Goal: Transaction & Acquisition: Obtain resource

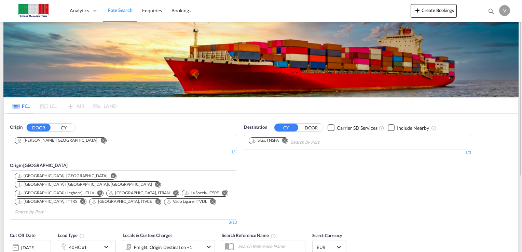
click at [286, 140] on md-icon "Remove" at bounding box center [284, 140] width 5 height 5
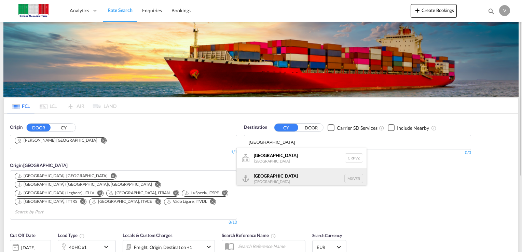
type input "[GEOGRAPHIC_DATA]"
click at [261, 177] on div "[GEOGRAPHIC_DATA] [GEOGRAPHIC_DATA] MXVER" at bounding box center [302, 178] width 130 height 20
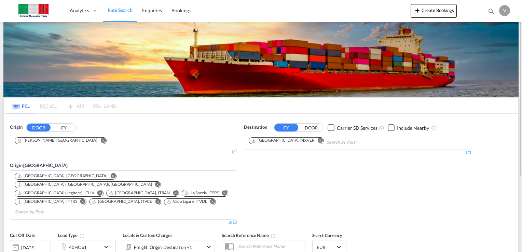
click at [100, 139] on md-icon "Remove" at bounding box center [102, 140] width 5 height 5
click at [0, 0] on input "Search by Door" at bounding box center [0, 0] width 0 height 0
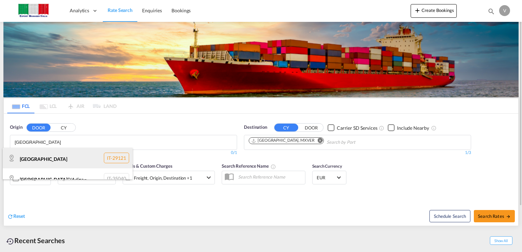
type input "[GEOGRAPHIC_DATA]"
click at [47, 159] on div "[GEOGRAPHIC_DATA] IT-29121" at bounding box center [68, 158] width 130 height 20
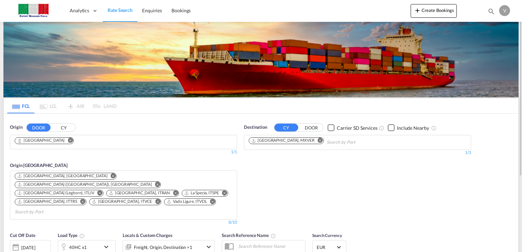
click at [111, 174] on md-icon "Remove" at bounding box center [113, 175] width 5 height 5
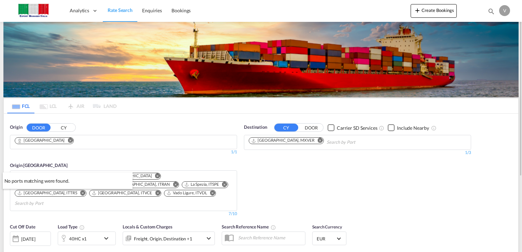
drag, startPoint x: 355, startPoint y: 157, endPoint x: 359, endPoint y: 156, distance: 3.9
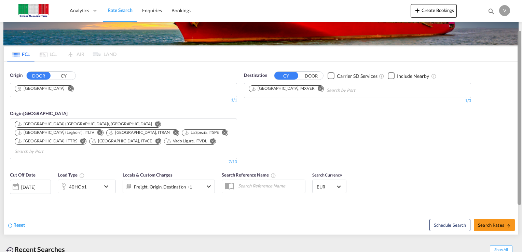
scroll to position [63, 0]
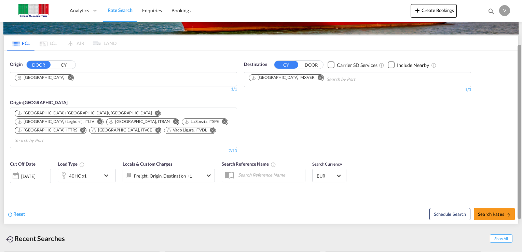
drag, startPoint x: 518, startPoint y: 95, endPoint x: 518, endPoint y: 109, distance: 14.3
click at [518, 109] on div at bounding box center [519, 132] width 4 height 174
click at [486, 208] on button "Search Rates" at bounding box center [494, 214] width 41 height 12
type input "Piacenza to MXVER / [DATE]"
